Goal: Information Seeking & Learning: Learn about a topic

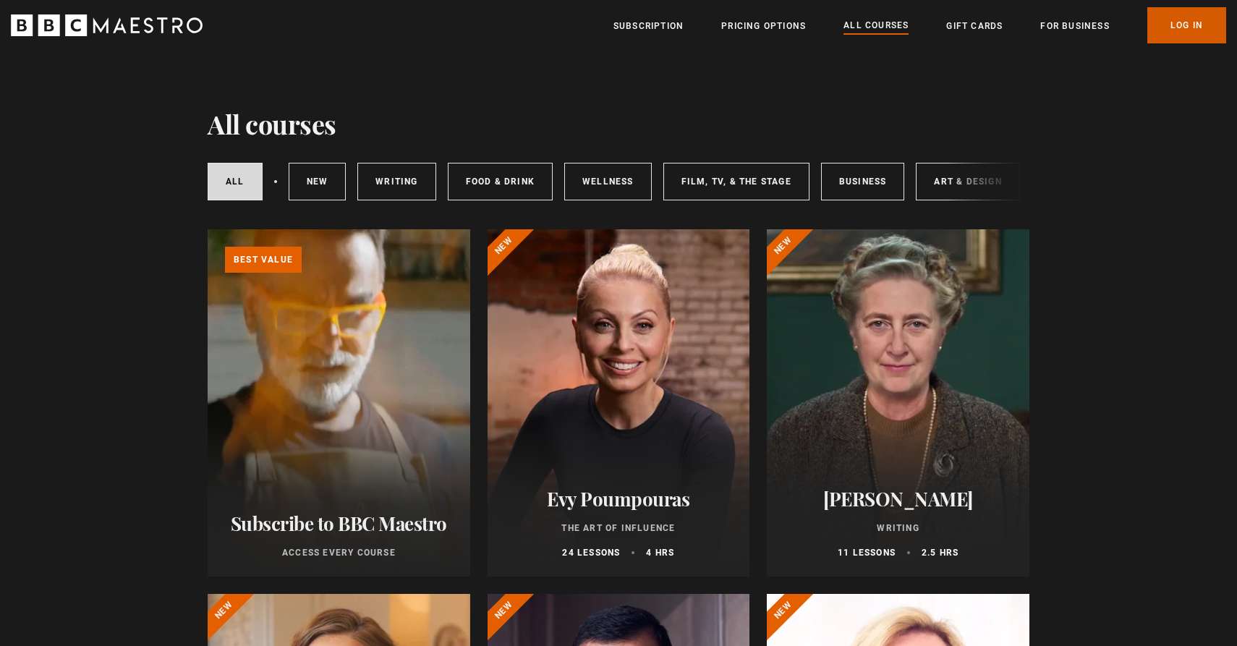
click at [1187, 20] on link "Log In" at bounding box center [1186, 25] width 79 height 36
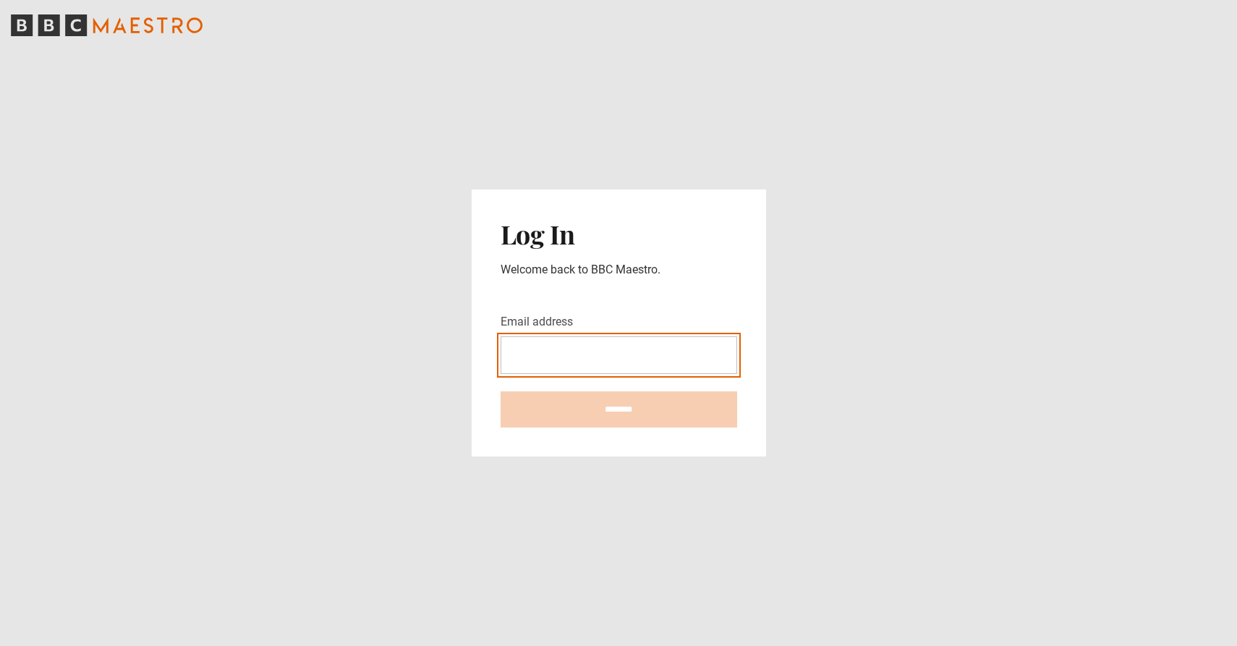
type input "**********"
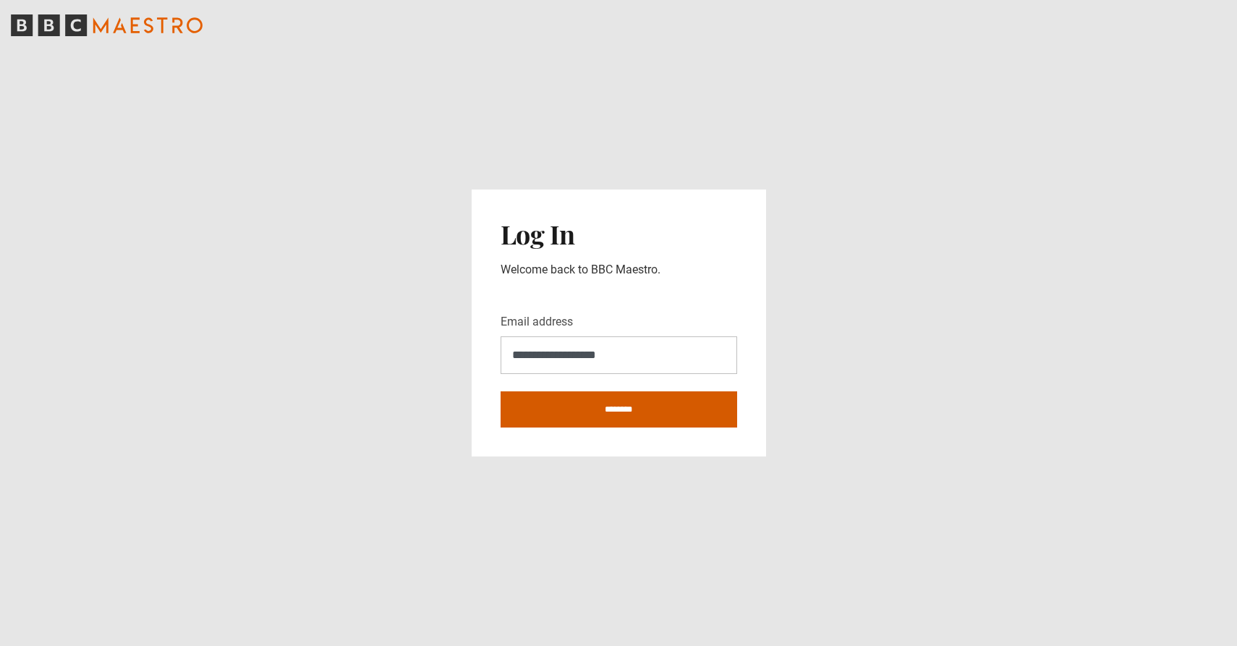
click at [661, 407] on input "********" at bounding box center [619, 409] width 237 height 36
type input "**********"
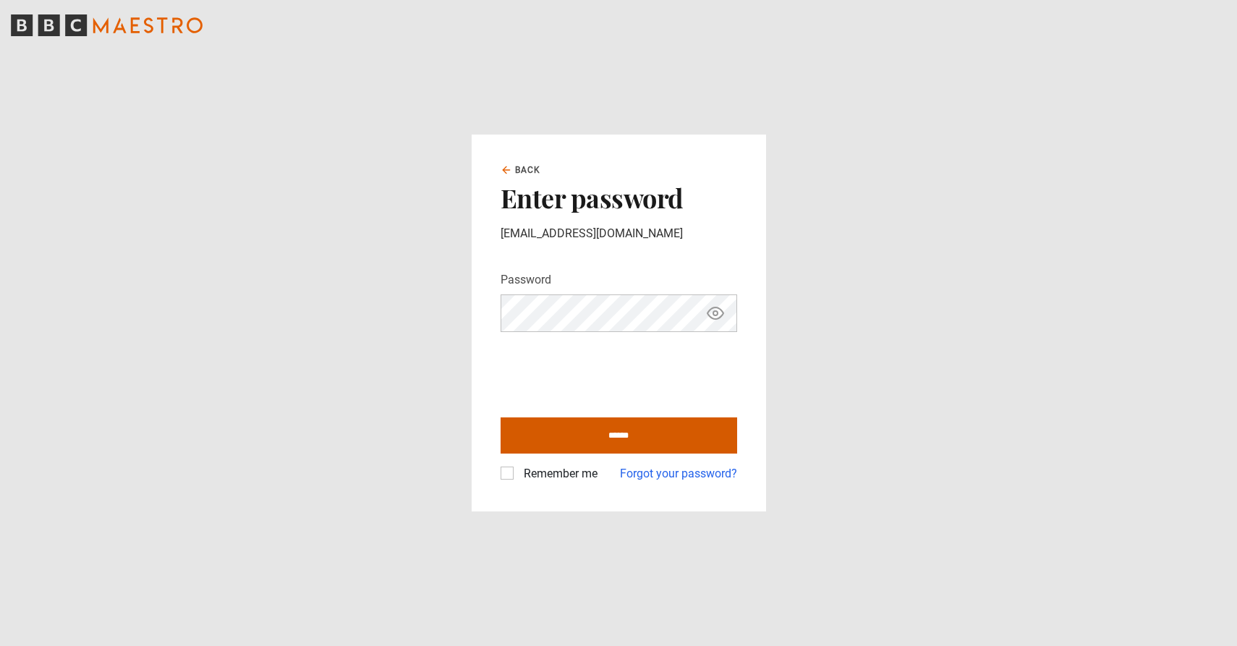
click at [616, 428] on input "******" at bounding box center [619, 435] width 237 height 36
type input "**********"
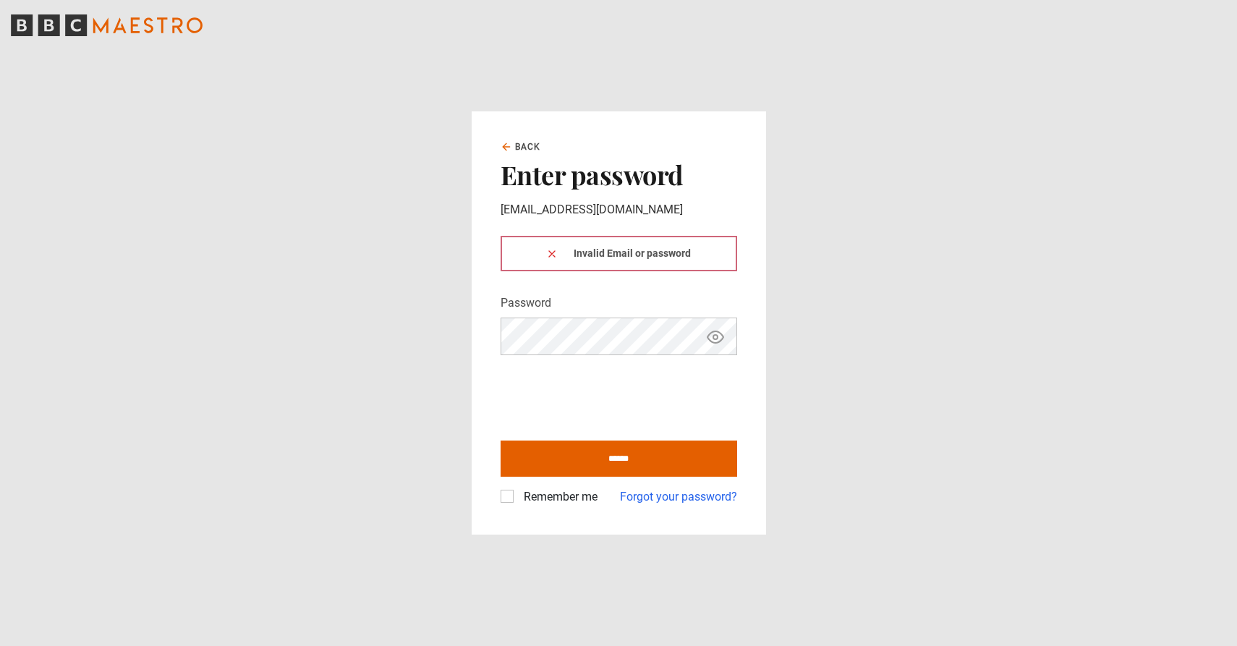
click at [552, 253] on button at bounding box center [552, 253] width 12 height 15
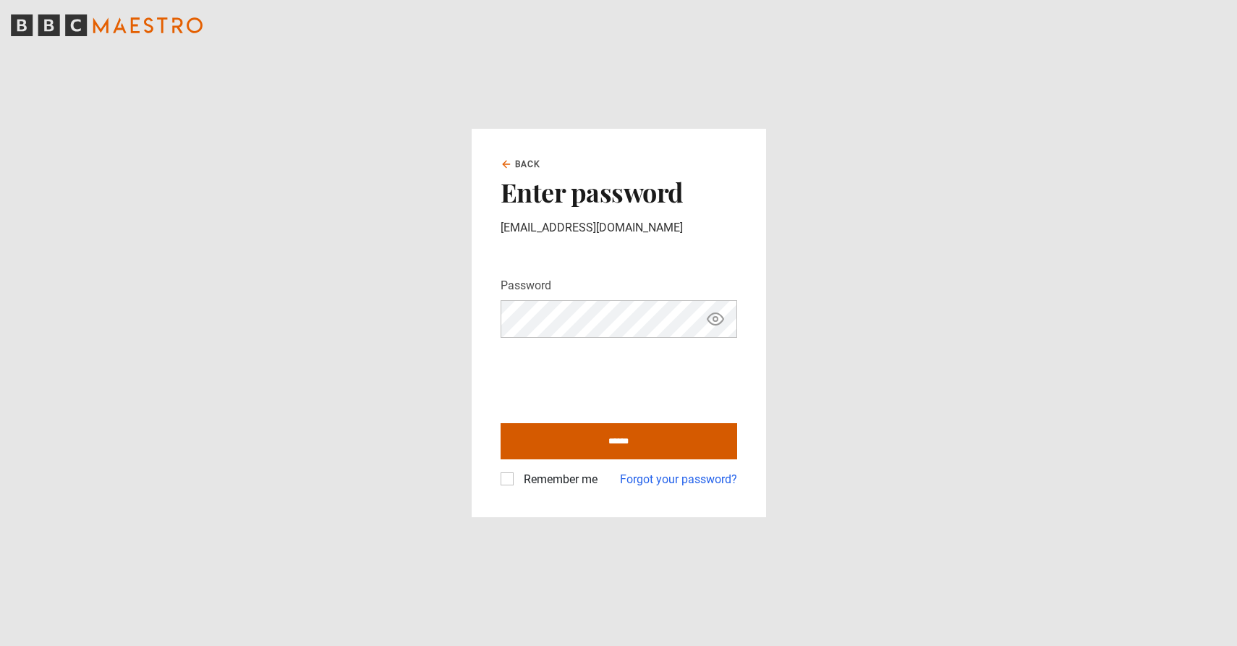
click at [600, 435] on input "******" at bounding box center [619, 441] width 237 height 36
type input "**********"
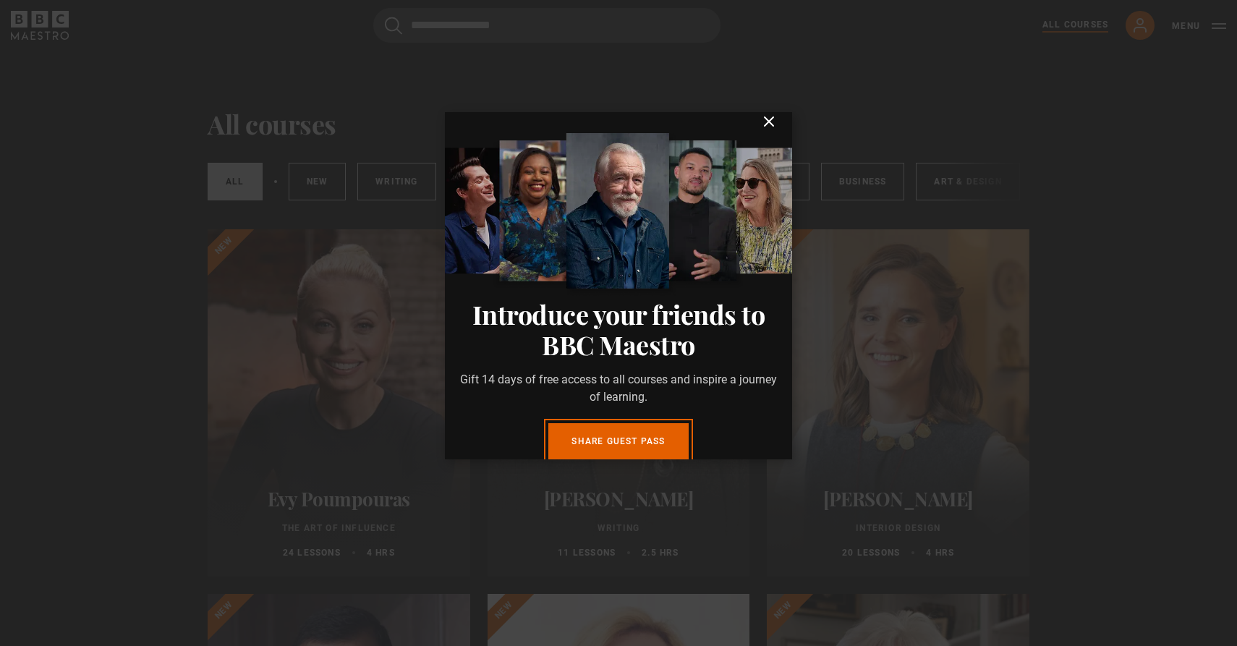
click at [769, 126] on icon "submit" at bounding box center [769, 121] width 9 height 9
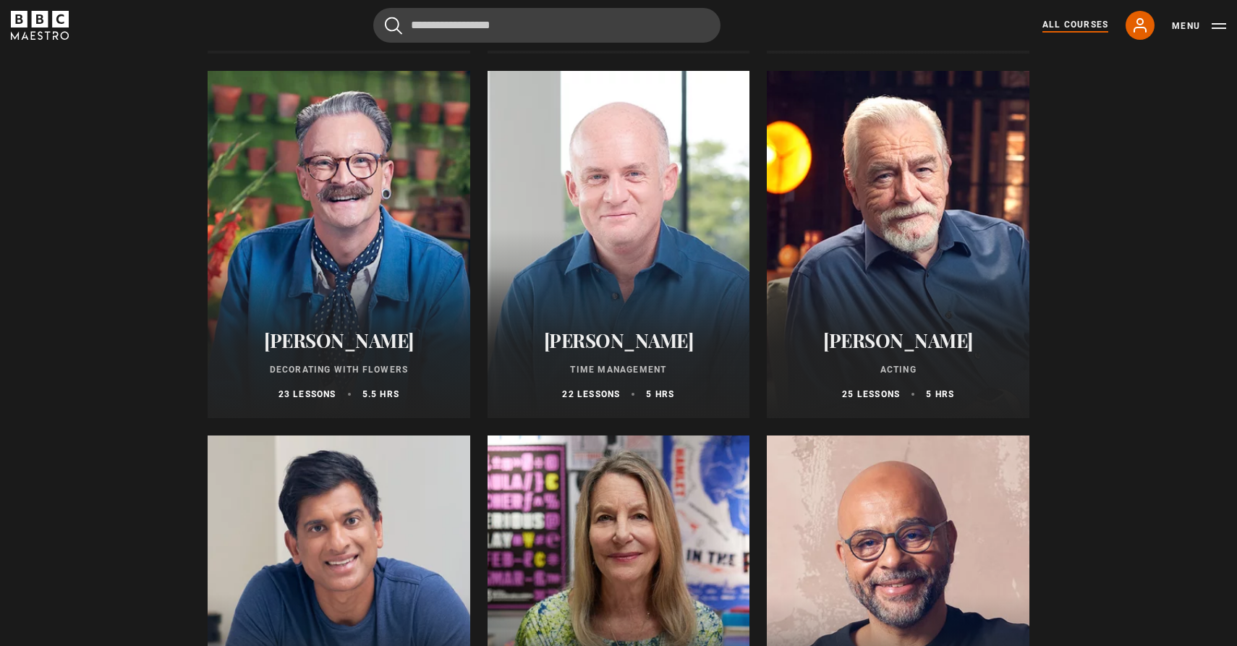
scroll to position [1960, 0]
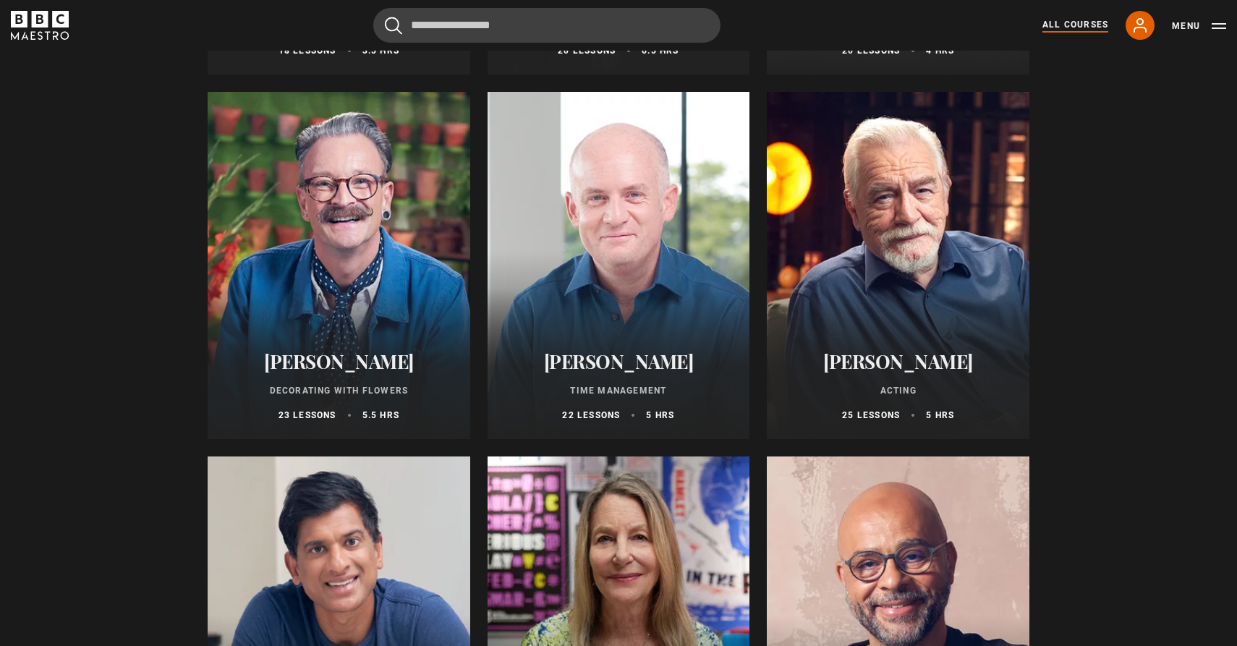
click at [616, 353] on h2 "[PERSON_NAME]" at bounding box center [619, 361] width 228 height 22
click at [613, 361] on h2 "[PERSON_NAME]" at bounding box center [619, 361] width 228 height 22
click at [621, 297] on div at bounding box center [619, 265] width 263 height 347
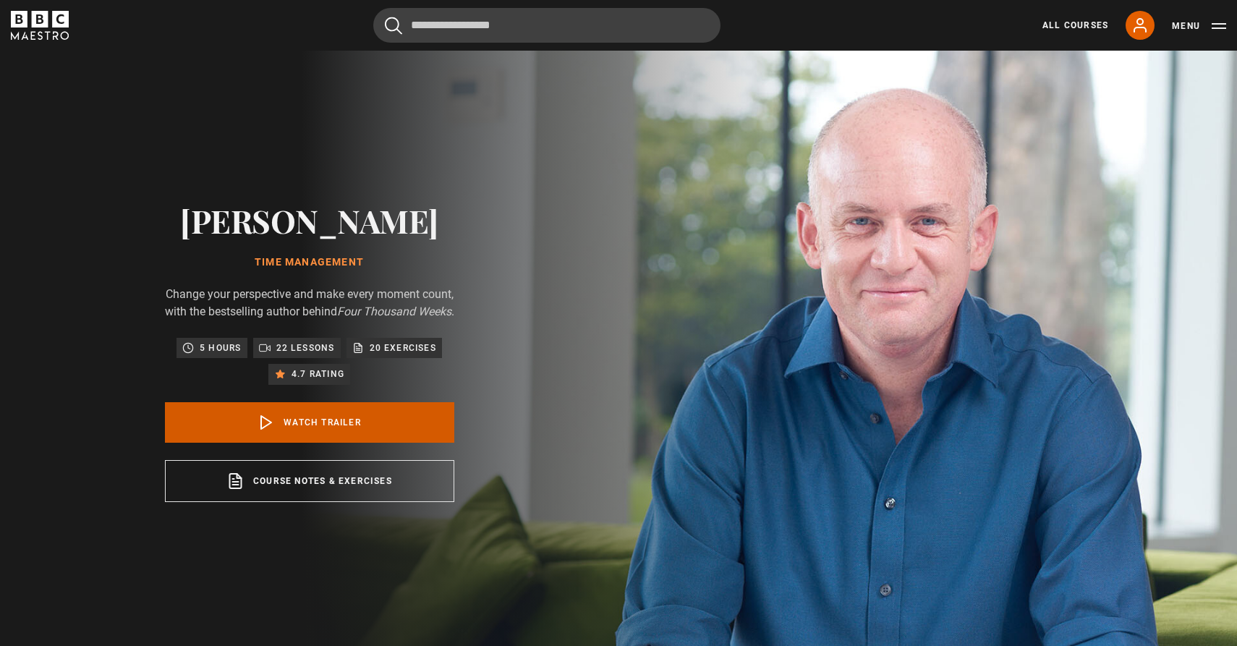
click at [387, 422] on link "Watch Trailer" at bounding box center [309, 422] width 289 height 41
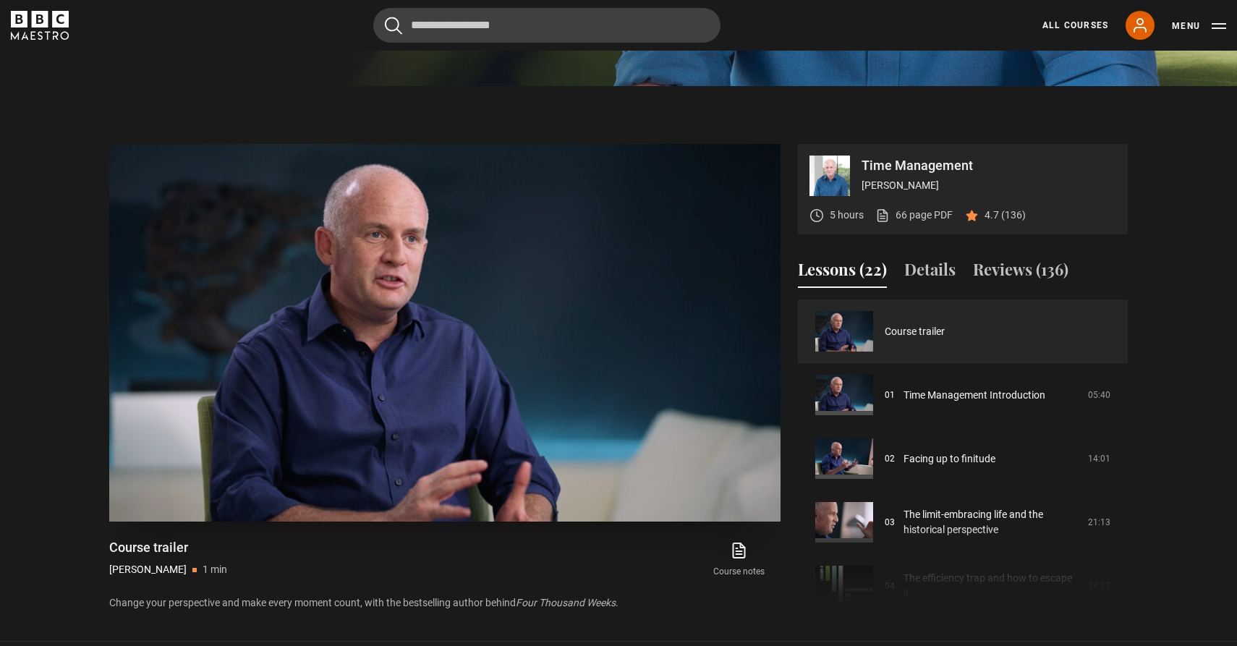
scroll to position [572, 0]
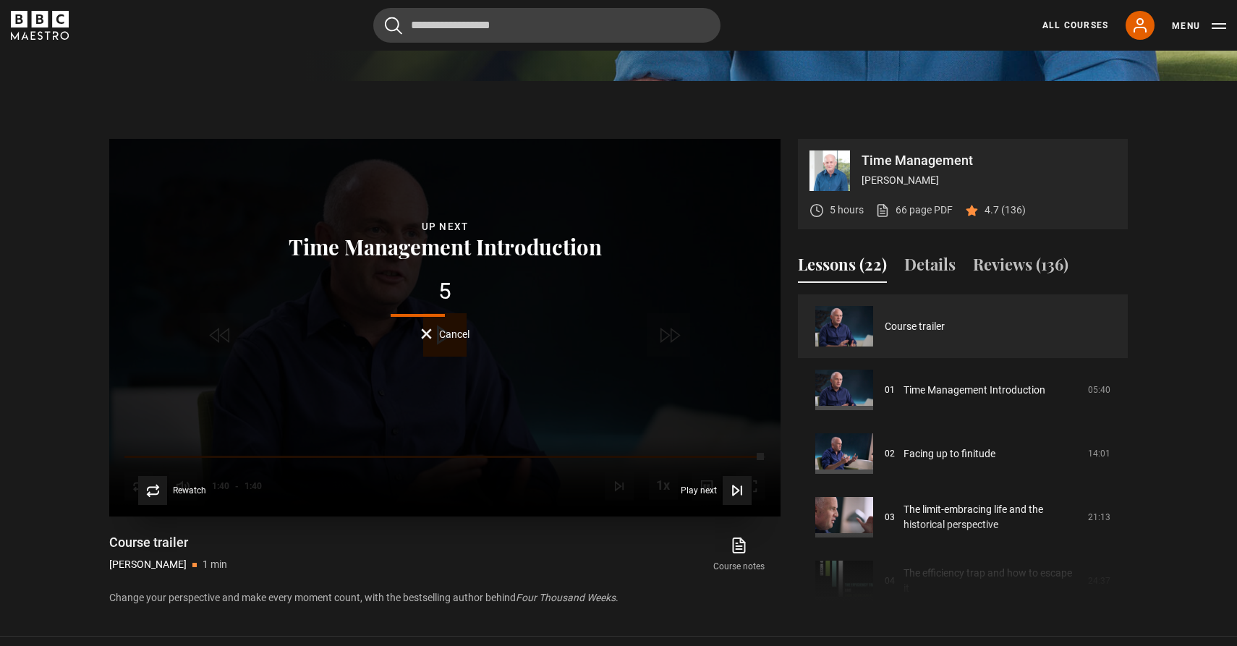
click at [426, 330] on button "Cancel" at bounding box center [445, 333] width 48 height 11
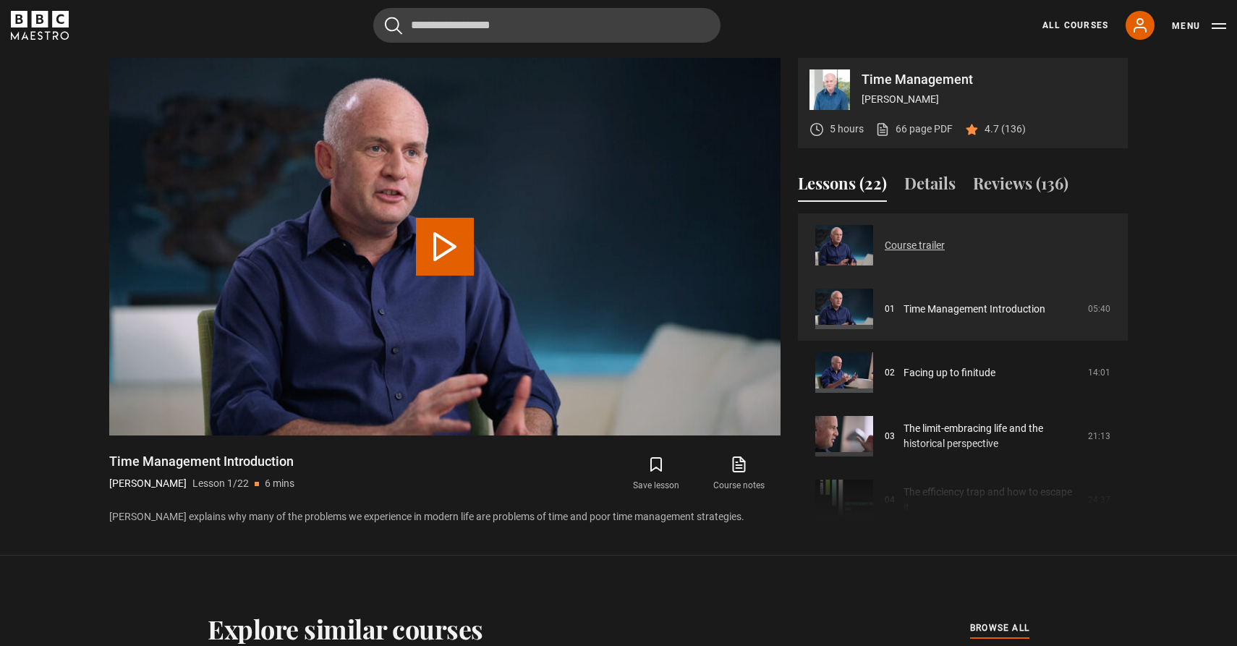
click at [929, 238] on link "Course trailer" at bounding box center [915, 245] width 60 height 15
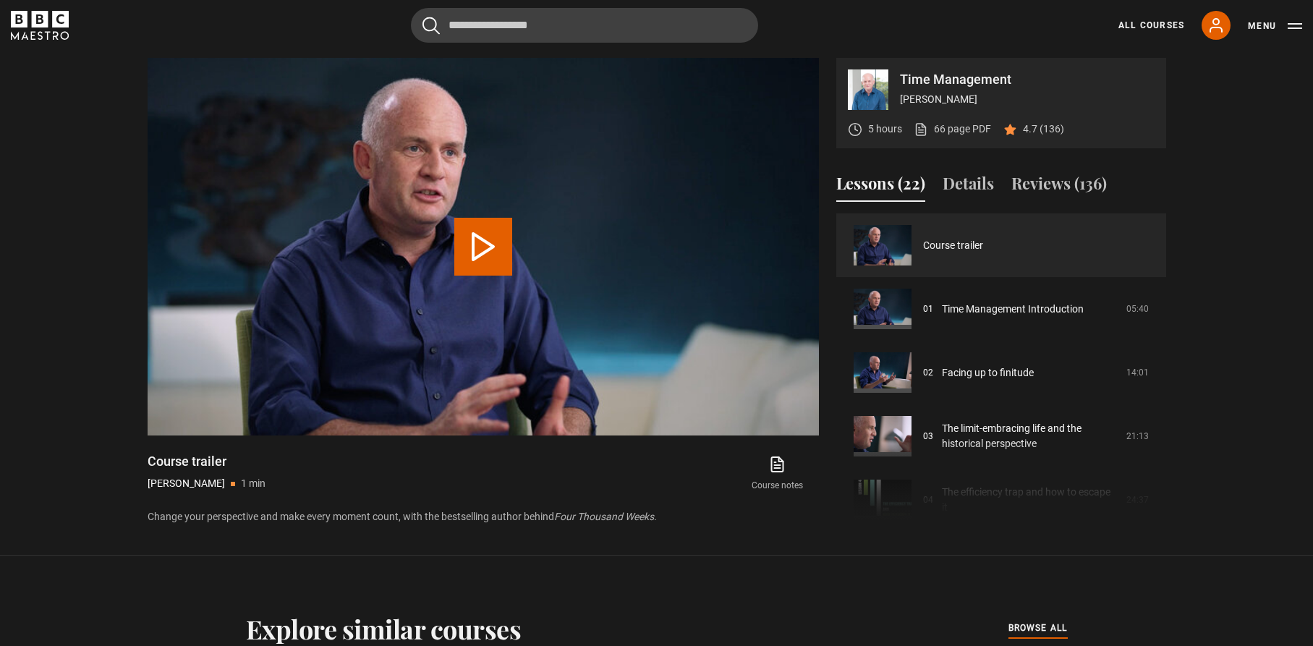
click at [477, 237] on button "Play Video" at bounding box center [483, 247] width 58 height 58
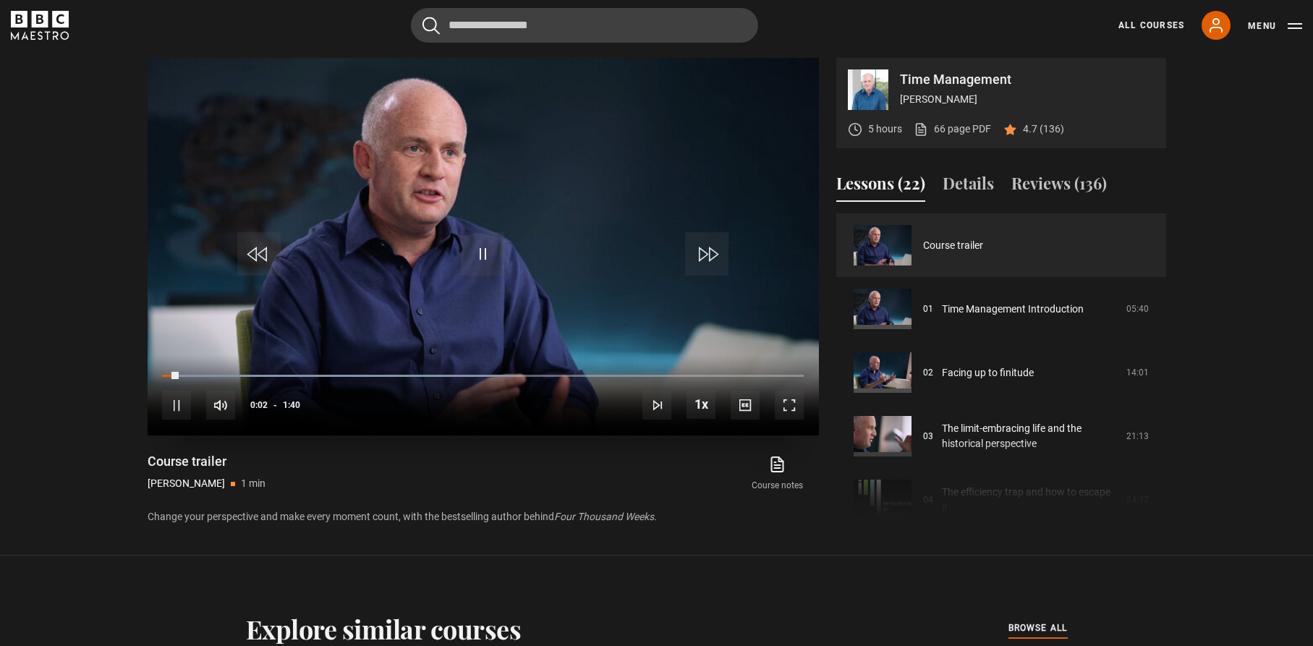
click at [786, 399] on span "Video Player" at bounding box center [789, 405] width 29 height 29
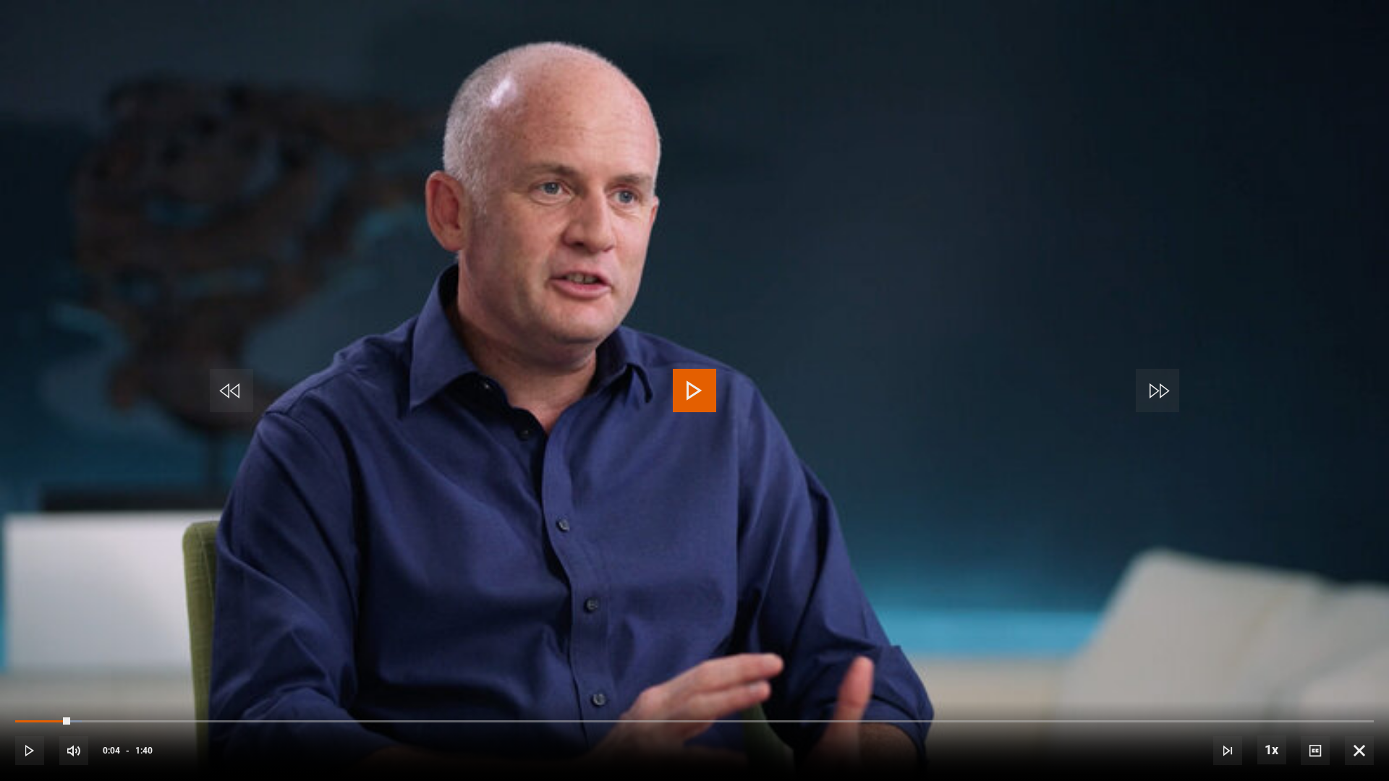
drag, startPoint x: 70, startPoint y: 719, endPoint x: 0, endPoint y: 708, distance: 71.0
click at [0, 645] on div "10s Skip Back 10 seconds Play 10s Skip Forward 10 seconds Loaded : 4.91% 0:03 0…" at bounding box center [694, 741] width 1389 height 80
click at [14, 645] on div "10s Skip Back 10 seconds Pause 10s Skip Forward 10 seconds Loaded : 4.91% 0:00 …" at bounding box center [694, 741] width 1389 height 80
click at [17, 645] on div "10s Skip Back 10 seconds Pause 10s Skip Forward 10 seconds Loaded : 14.69% 0:00…" at bounding box center [694, 741] width 1389 height 80
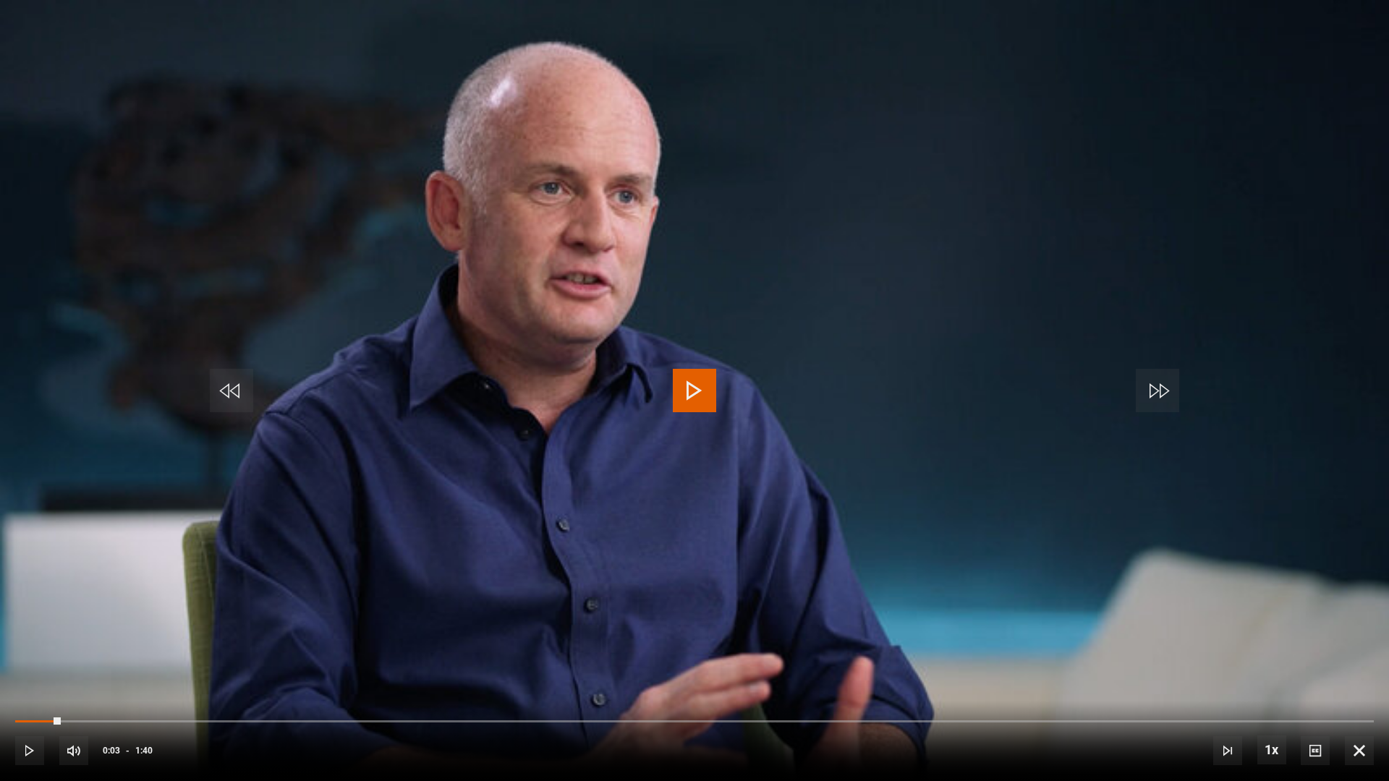
drag, startPoint x: 61, startPoint y: 720, endPoint x: 0, endPoint y: 710, distance: 61.7
click at [0, 645] on div "10s Skip Back 10 seconds Play 10s Skip Forward 10 seconds Loaded : 0.00% 0:03 0…" at bounding box center [694, 741] width 1389 height 80
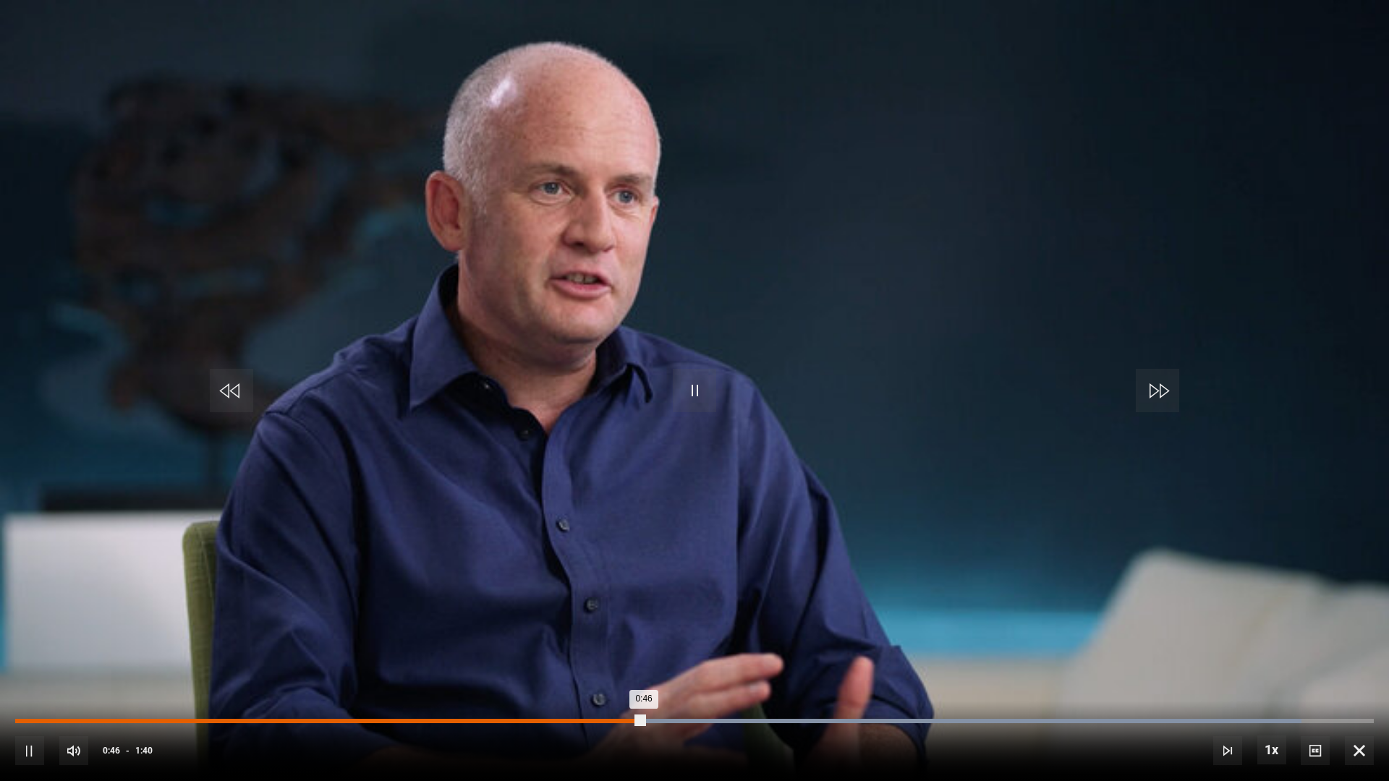
click at [542, 645] on div "Loaded : 94.67% 0:38 0:46" at bounding box center [694, 721] width 1358 height 4
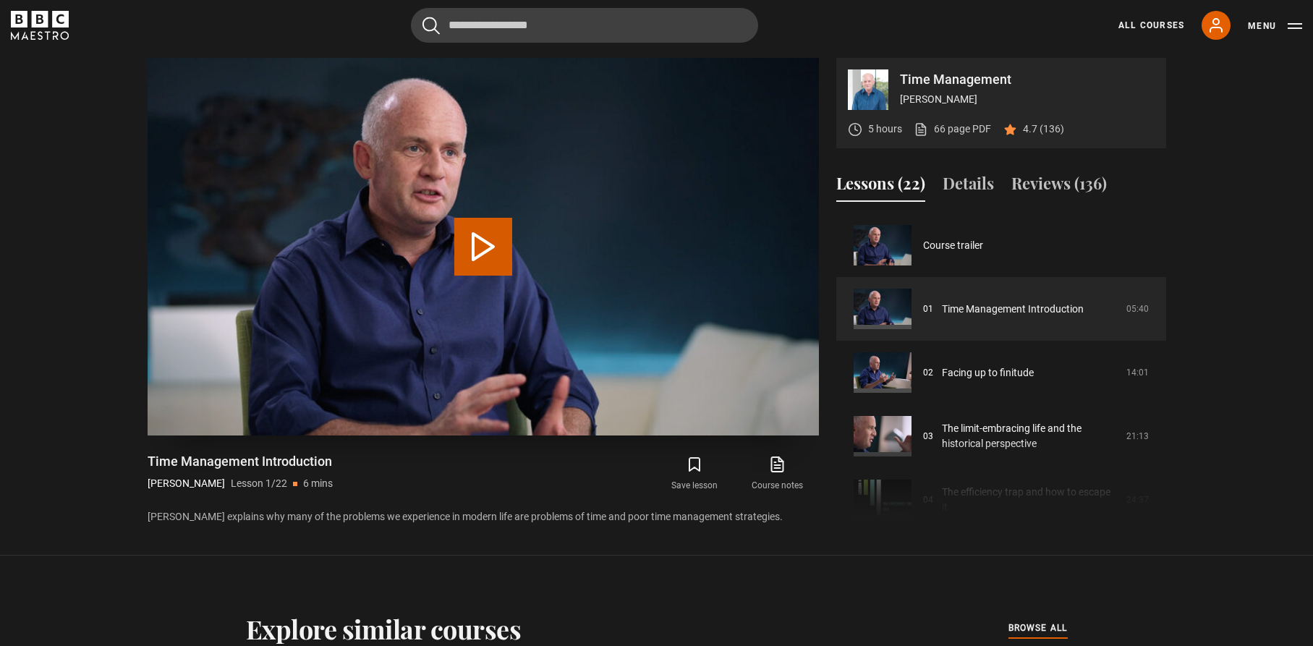
click at [477, 237] on button "Play Lesson Time Management Introduction" at bounding box center [483, 247] width 58 height 58
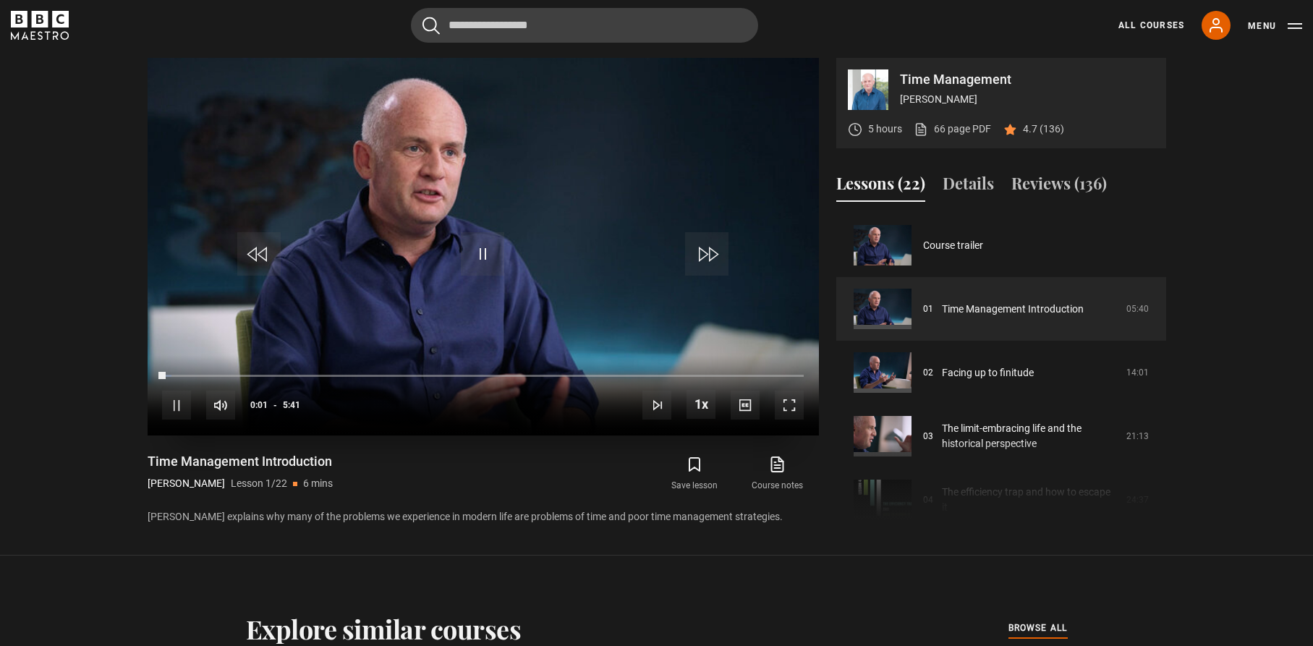
click at [791, 399] on span "Video Player" at bounding box center [789, 405] width 29 height 29
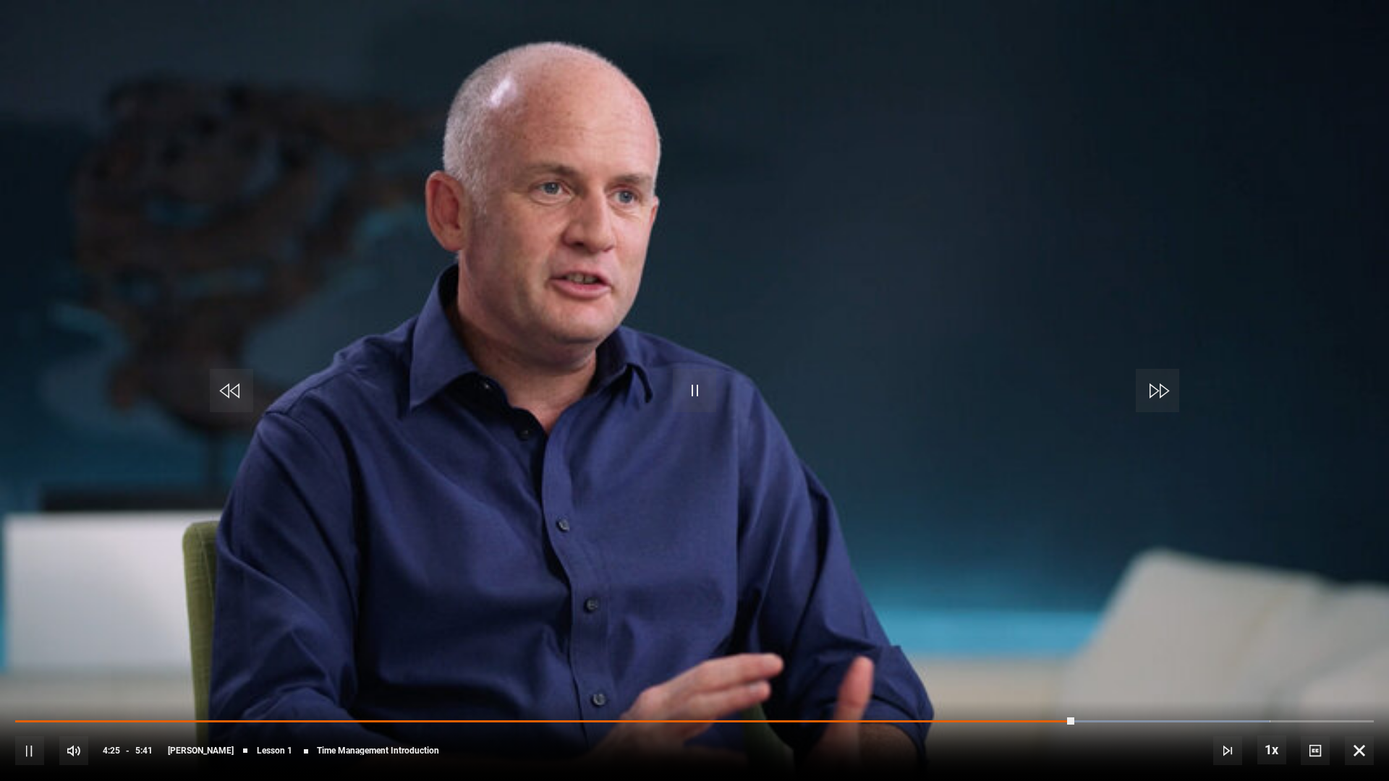
click at [690, 388] on span "Video Player" at bounding box center [694, 390] width 43 height 43
click at [694, 380] on span "Video Player" at bounding box center [694, 390] width 43 height 43
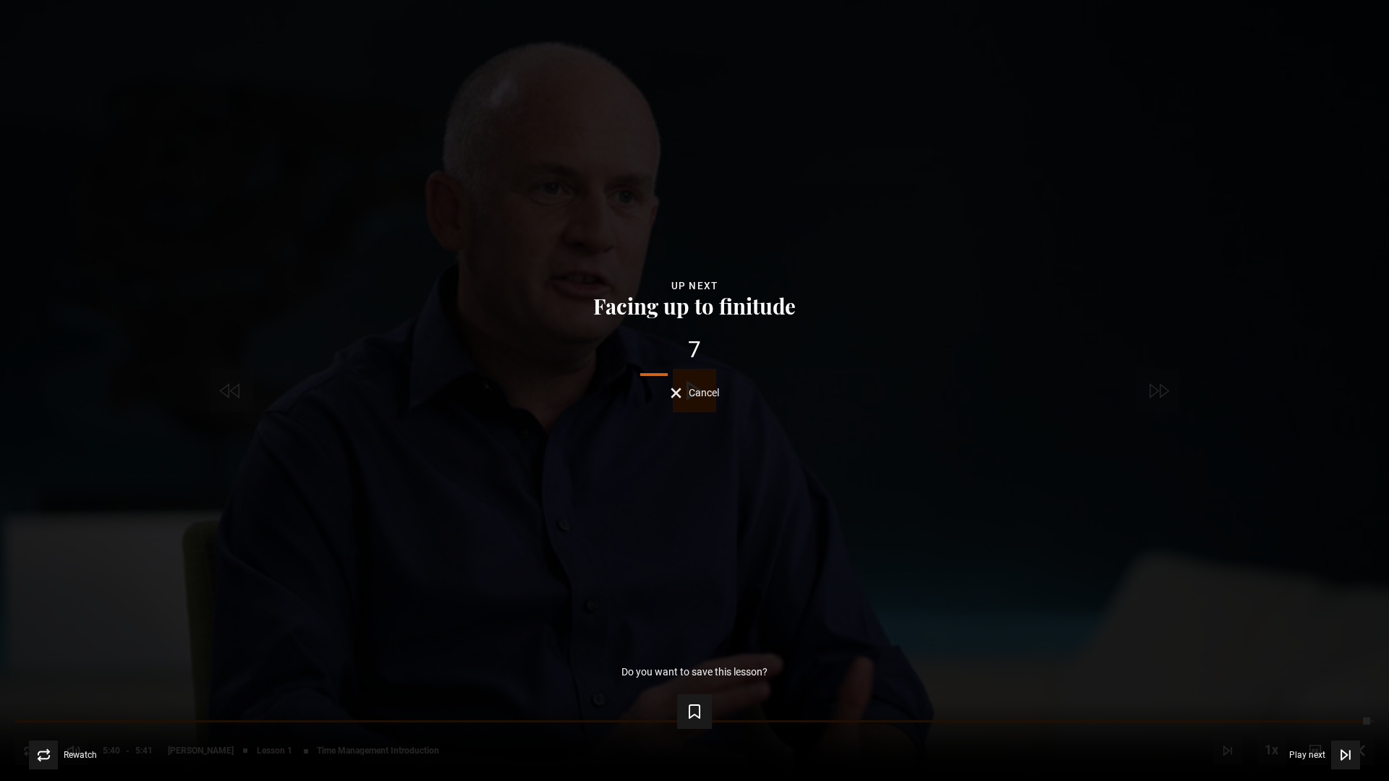
click at [692, 389] on span "Cancel" at bounding box center [704, 393] width 30 height 10
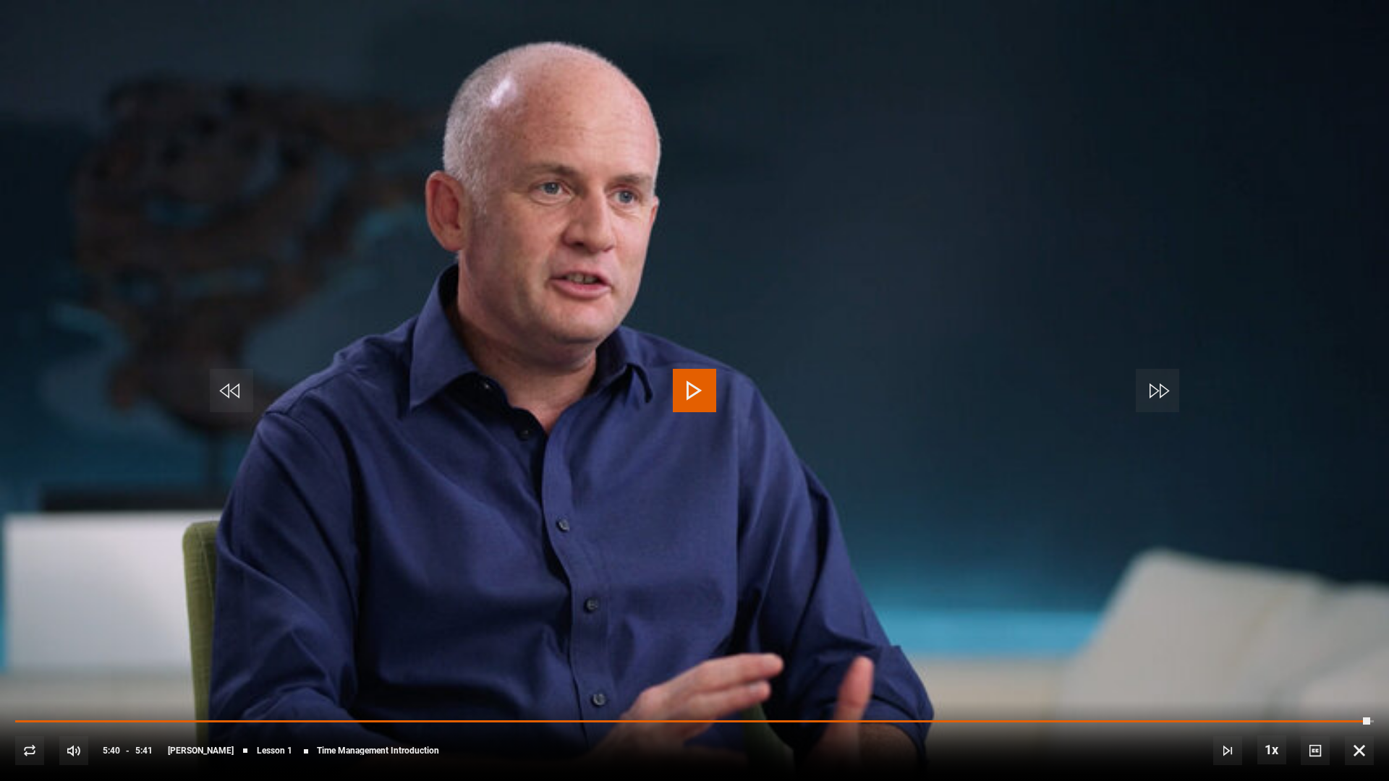
click at [692, 380] on span "Video Player" at bounding box center [694, 390] width 43 height 43
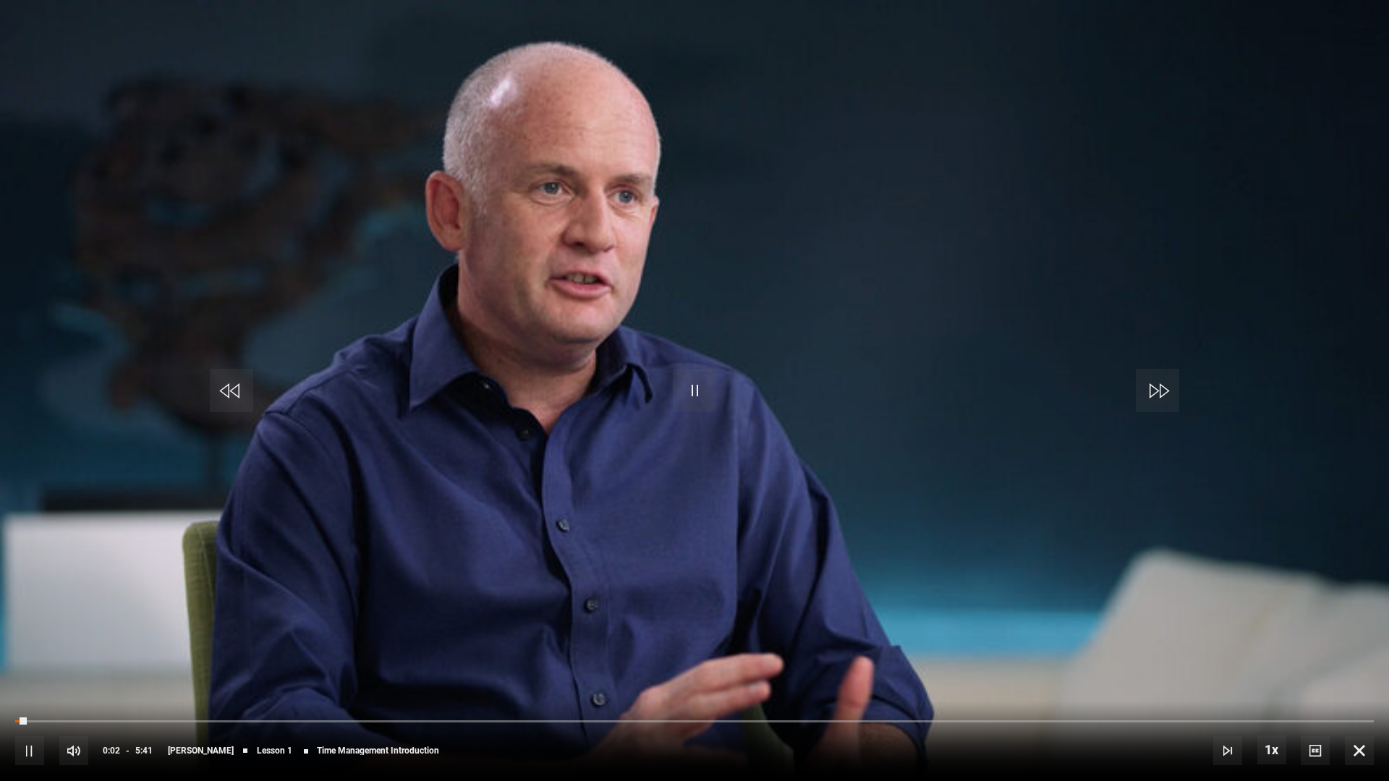
click at [692, 387] on span "Video Player" at bounding box center [694, 390] width 43 height 43
click at [1312, 645] on span "Video Player" at bounding box center [1359, 750] width 29 height 29
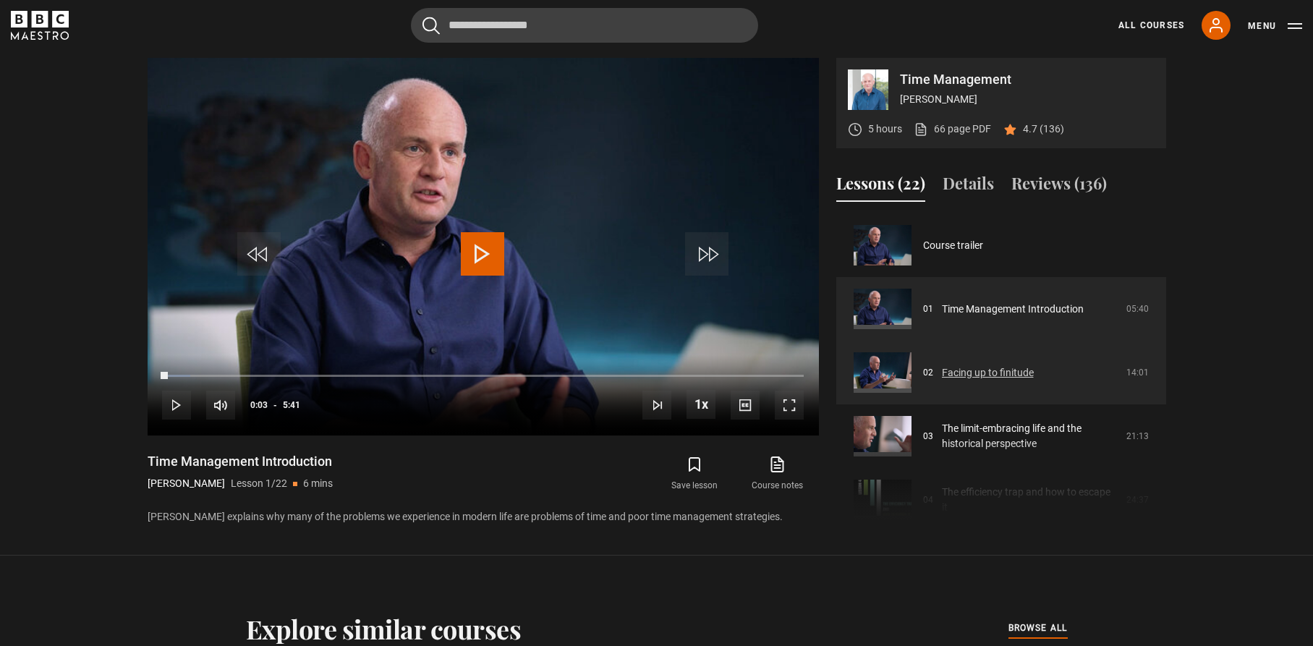
click at [999, 366] on link "Facing up to finitude" at bounding box center [988, 372] width 92 height 15
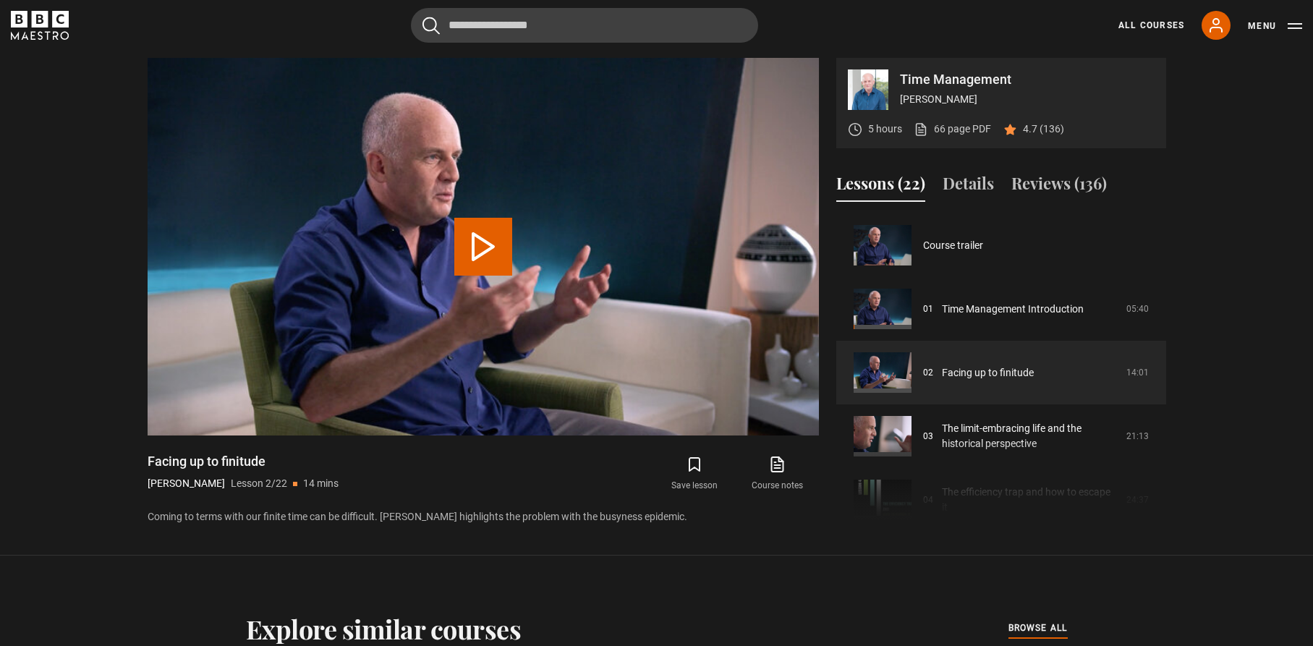
scroll to position [64, 0]
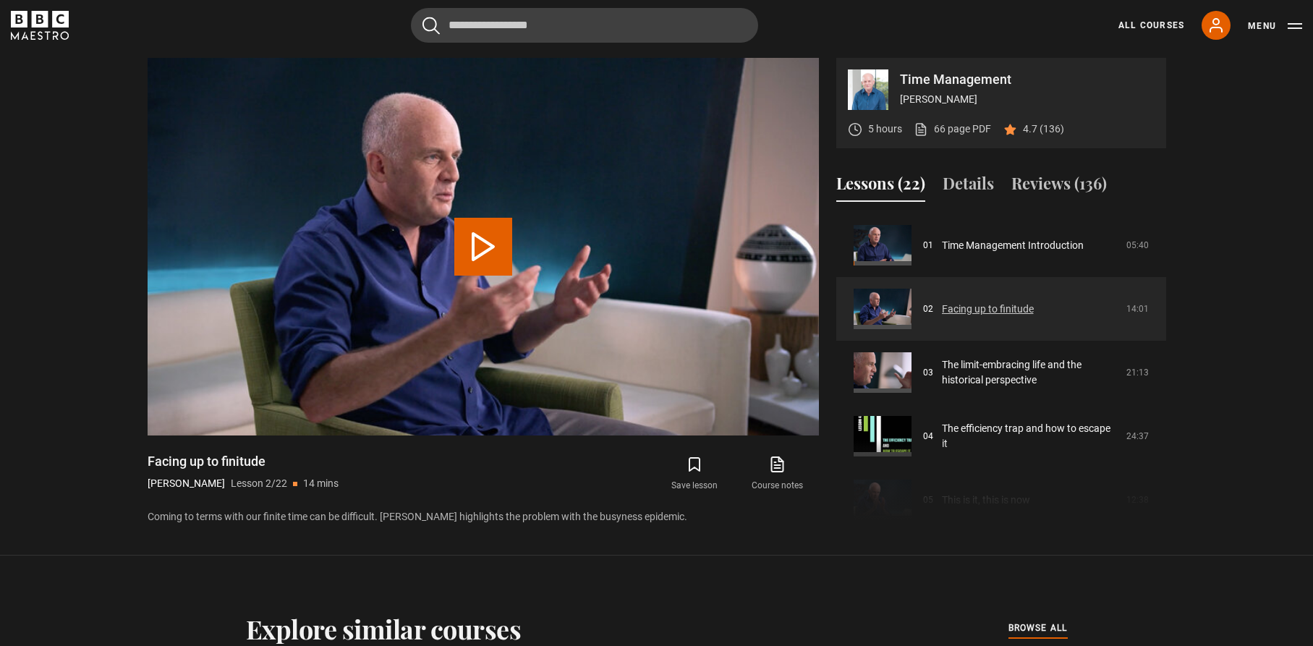
click at [1005, 302] on link "Facing up to finitude" at bounding box center [988, 309] width 92 height 15
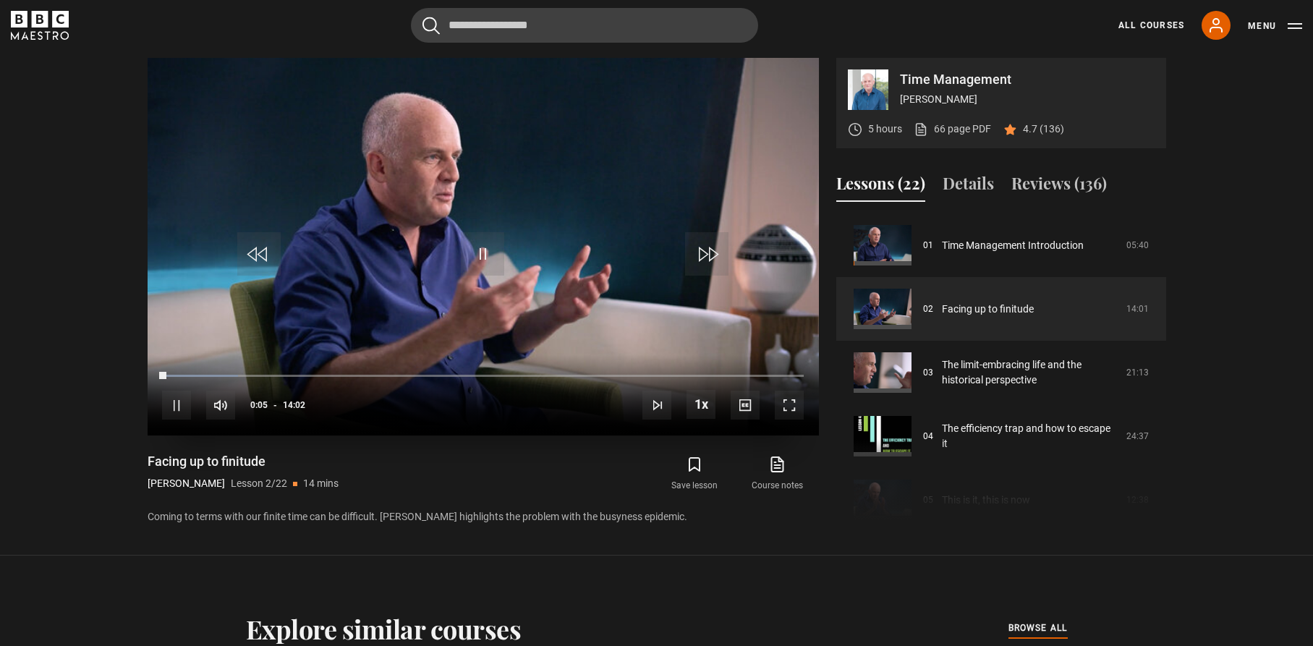
click at [479, 250] on span "Video Player" at bounding box center [482, 253] width 43 height 43
click at [475, 246] on span "Video Player" at bounding box center [482, 253] width 43 height 43
click at [483, 253] on span "Video Player" at bounding box center [482, 253] width 43 height 43
click at [788, 400] on span "Video Player" at bounding box center [789, 405] width 29 height 29
